Goal: Task Accomplishment & Management: Manage account settings

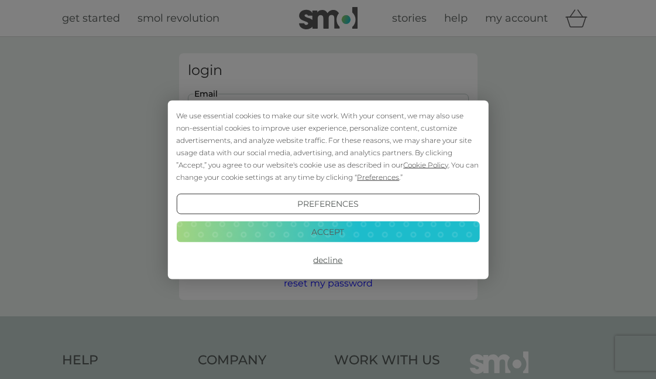
click at [331, 260] on button "Decline" at bounding box center [327, 259] width 303 height 21
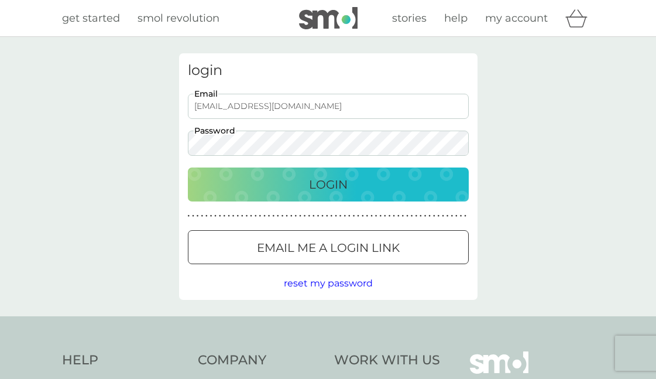
click at [334, 184] on p "Login" at bounding box center [328, 184] width 39 height 19
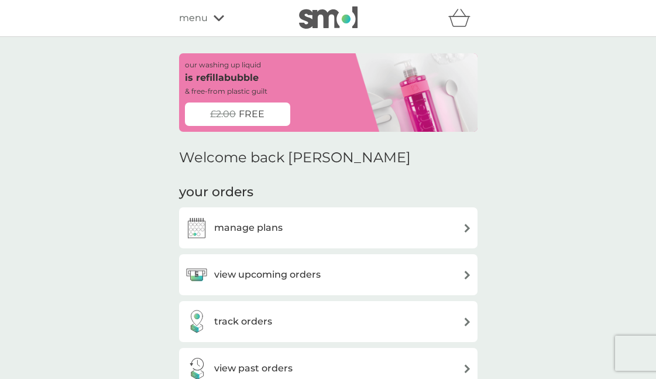
click at [318, 228] on div "manage plans" at bounding box center [328, 227] width 287 height 23
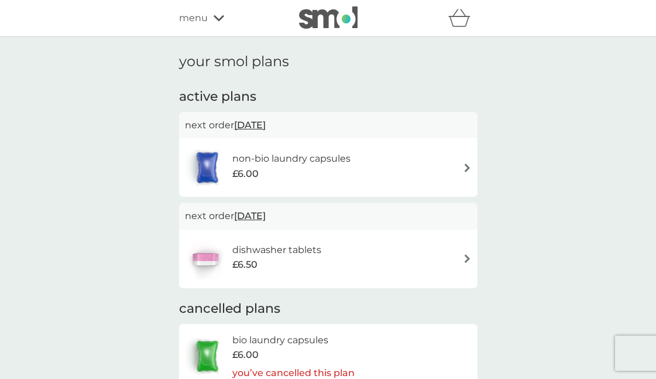
click at [278, 249] on h6 "dishwasher tablets" at bounding box center [276, 249] width 89 height 15
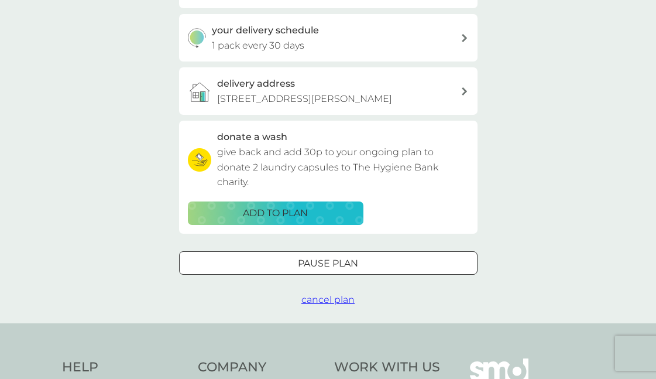
scroll to position [271, 0]
